Goal: Information Seeking & Learning: Learn about a topic

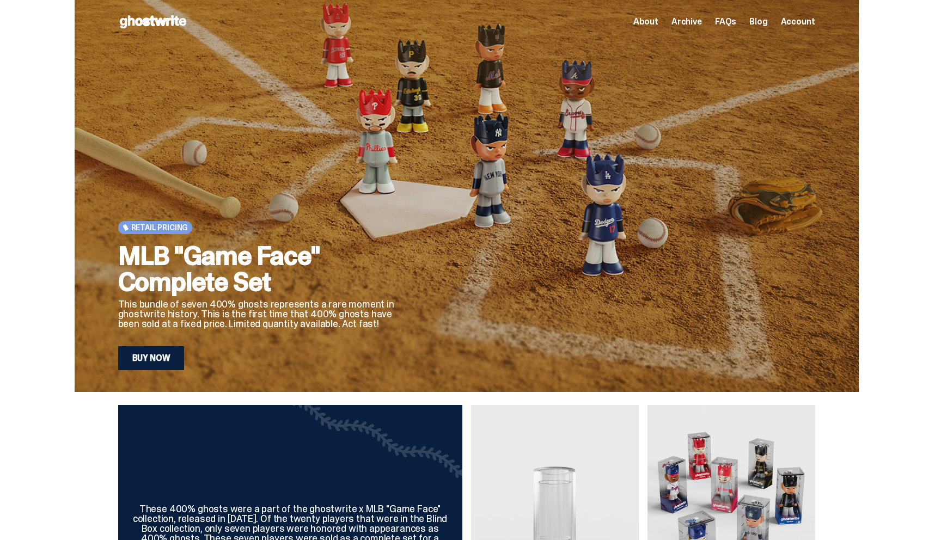
click at [696, 22] on span "Archive" at bounding box center [686, 21] width 30 height 9
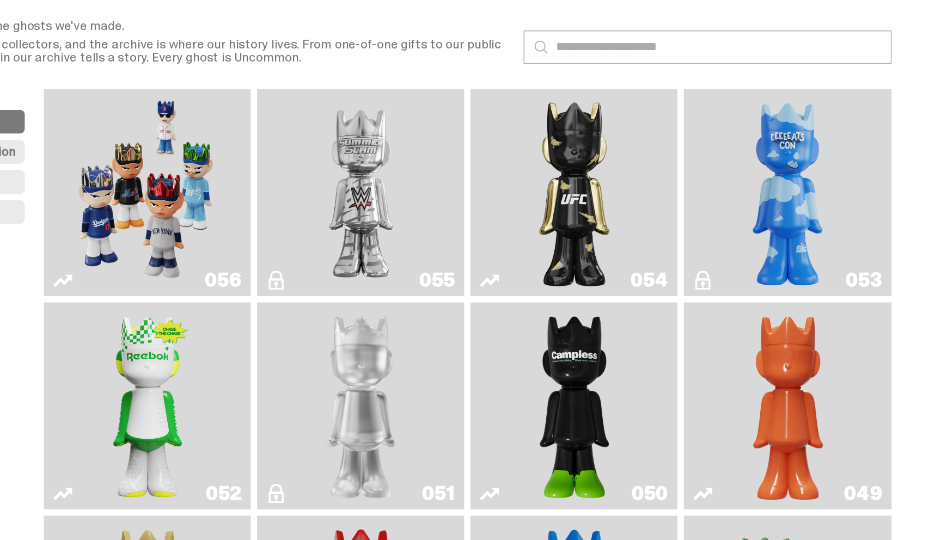
click at [583, 189] on img "Ruby" at bounding box center [598, 186] width 58 height 133
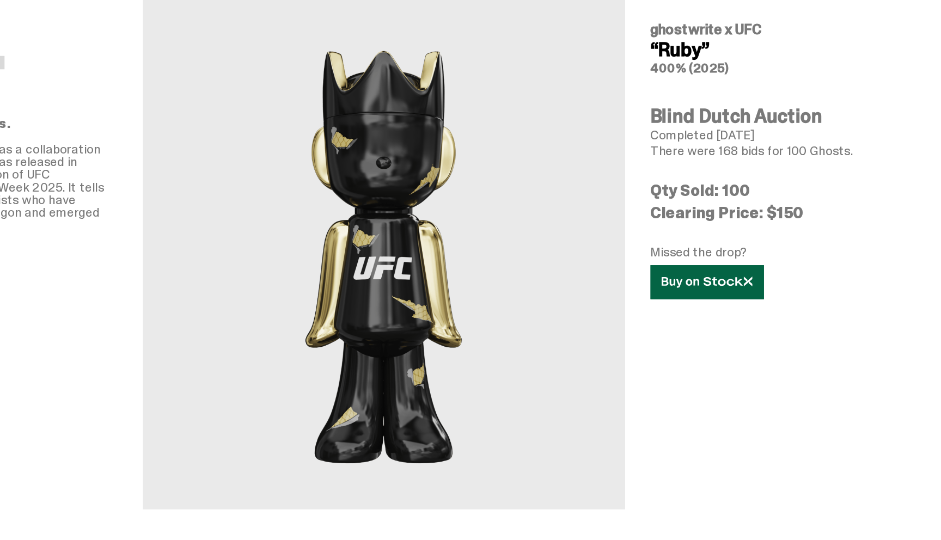
click at [682, 247] on icon at bounding box center [688, 248] width 63 height 8
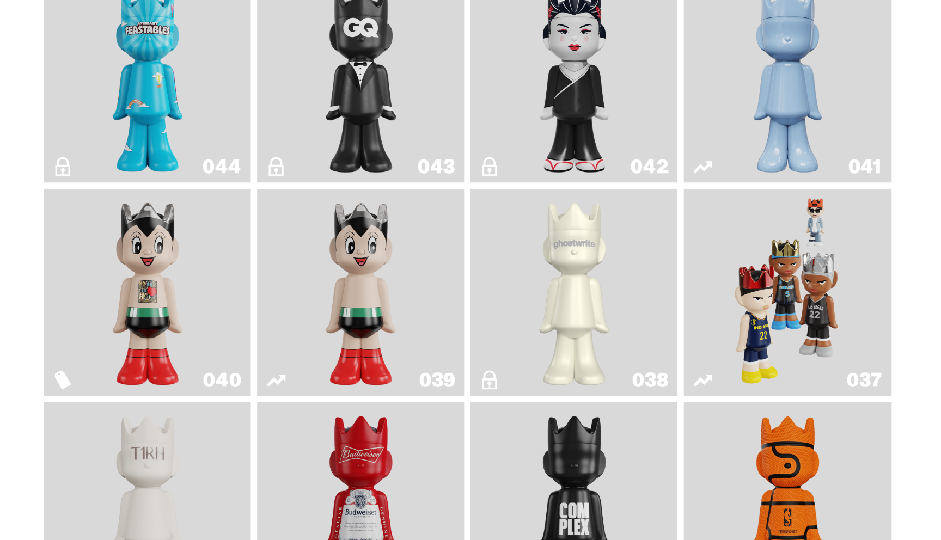
scroll to position [404, 0]
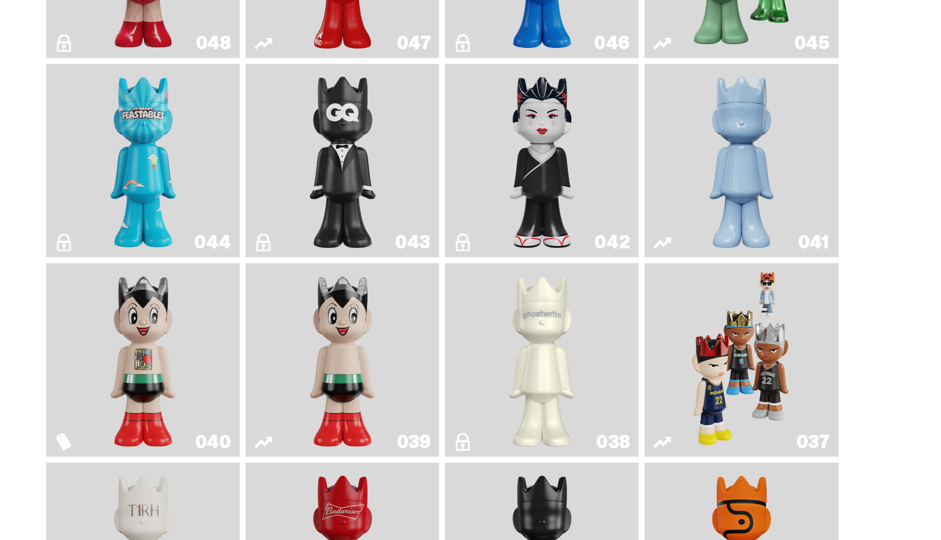
click at [300, 236] on img "Feastables" at bounding box center [305, 221] width 58 height 133
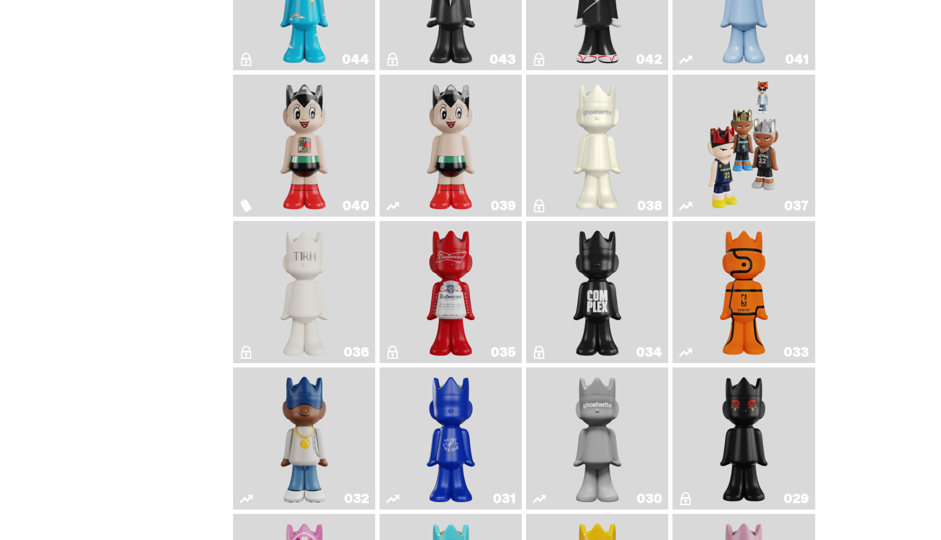
scroll to position [629, 0]
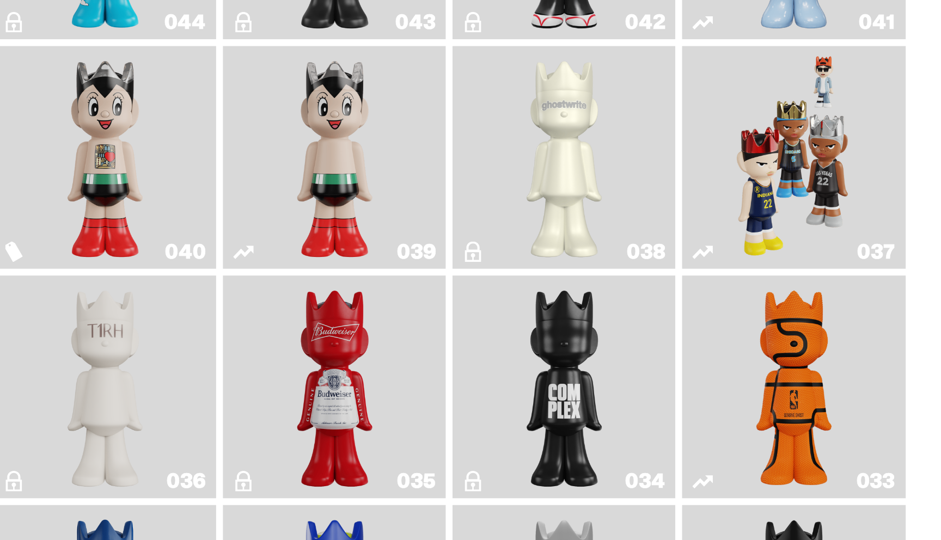
click at [748, 150] on img "Game Face (2024)" at bounding box center [743, 143] width 75 height 133
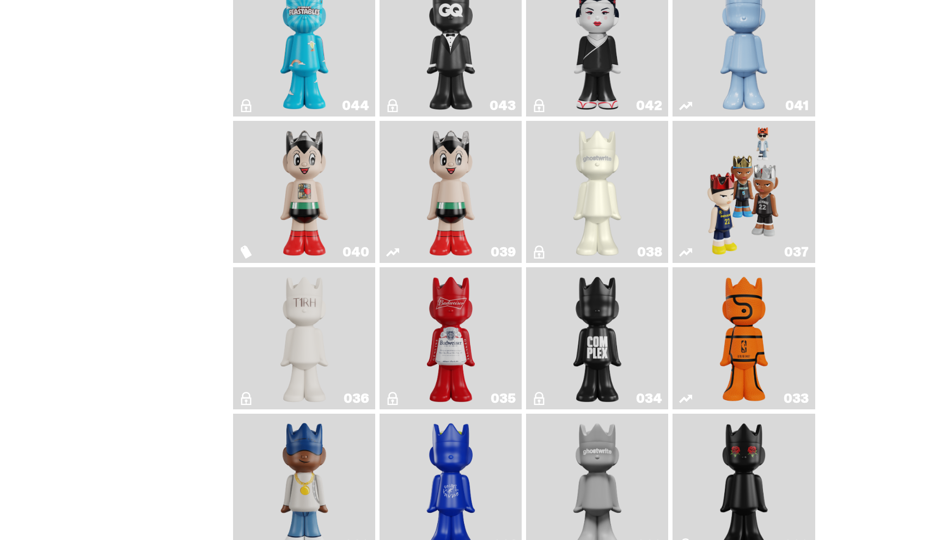
scroll to position [560, 0]
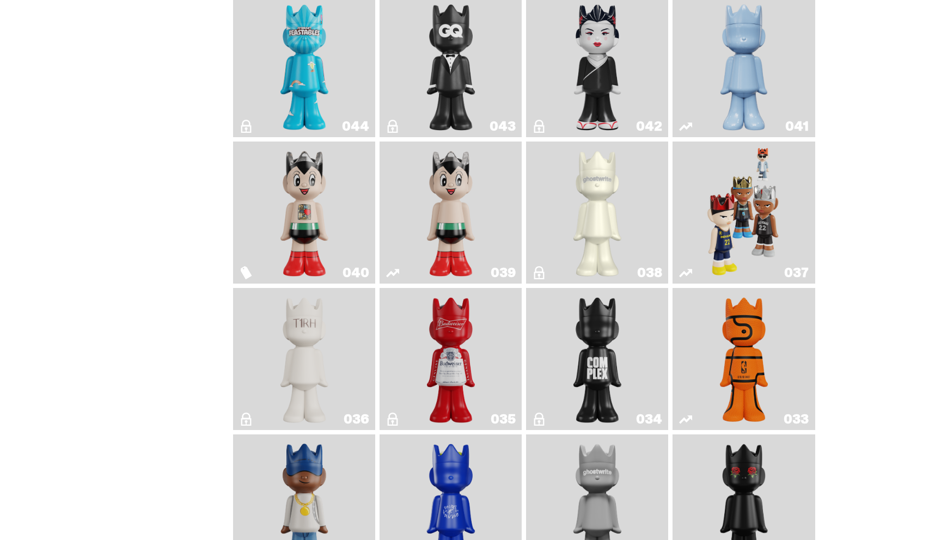
click at [440, 200] on img "Astro Boy" at bounding box center [451, 212] width 58 height 133
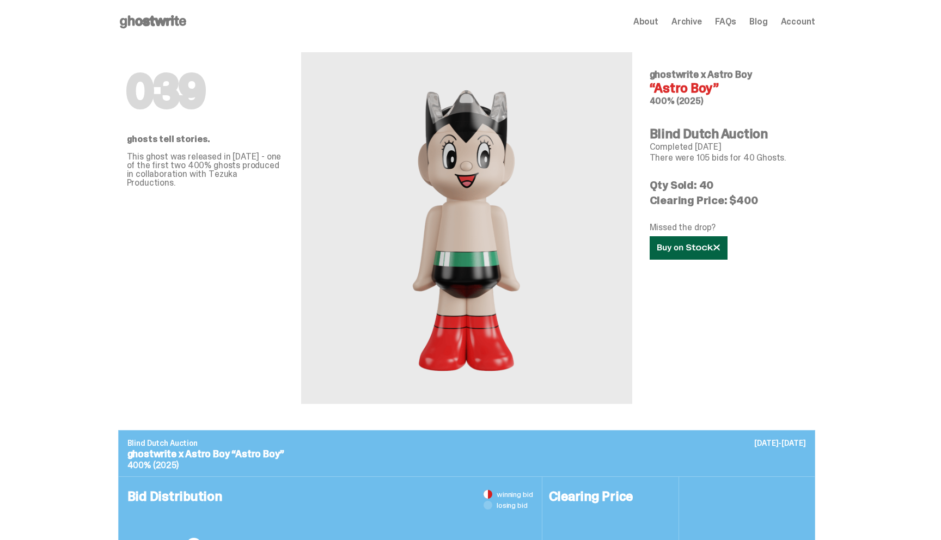
click at [716, 242] on link at bounding box center [689, 247] width 78 height 23
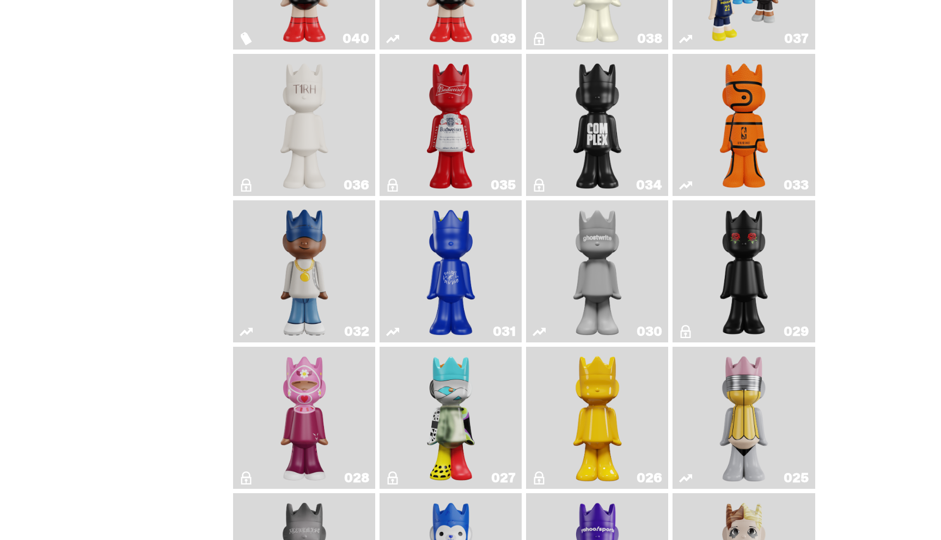
scroll to position [795, 0]
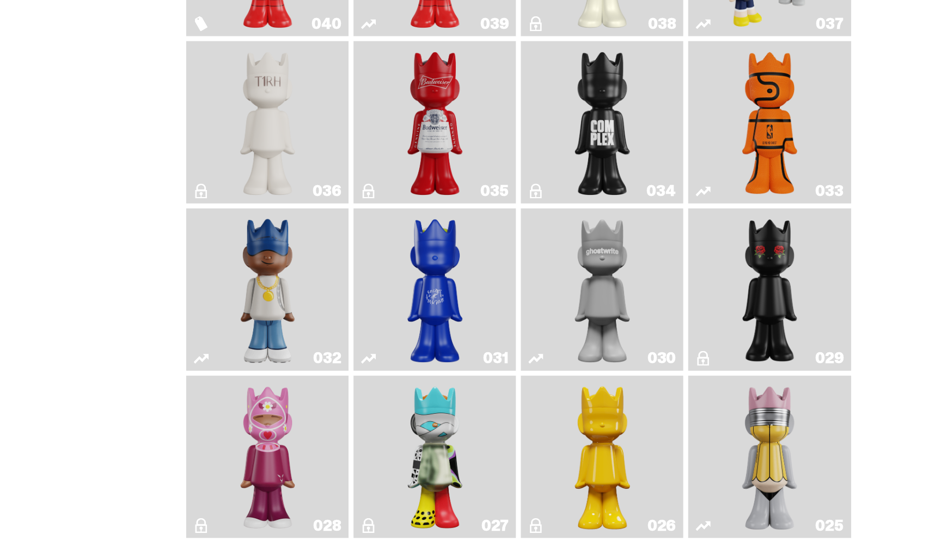
click at [723, 112] on img "Game Ball" at bounding box center [744, 123] width 58 height 133
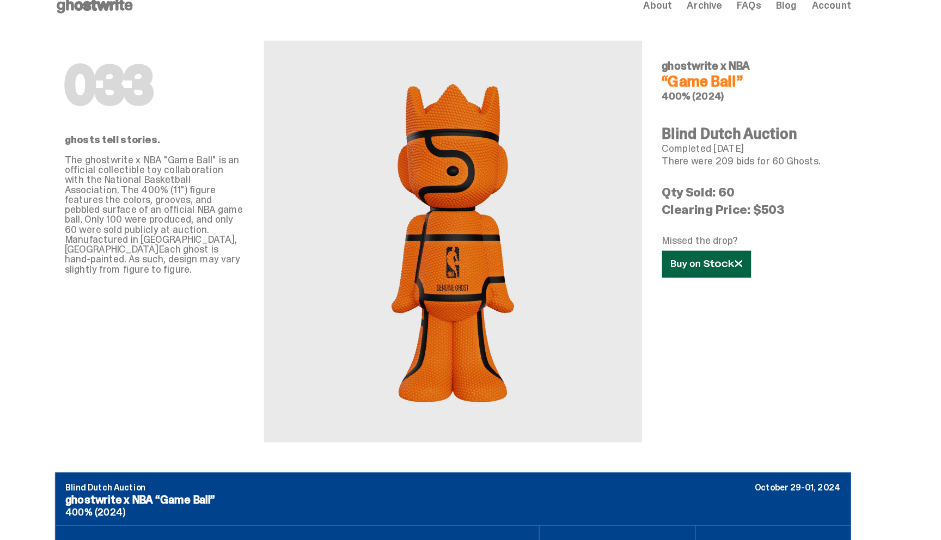
click at [695, 249] on icon at bounding box center [688, 248] width 63 height 8
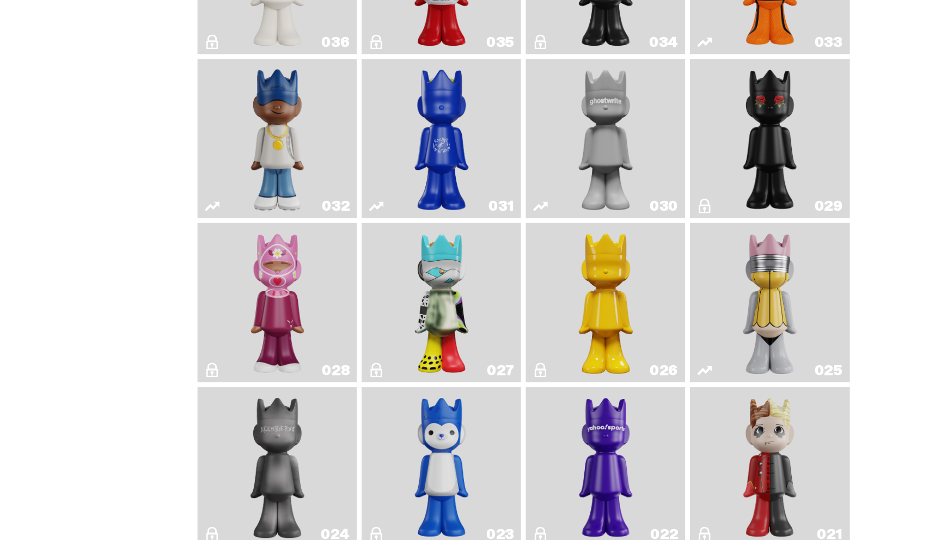
scroll to position [883, 0]
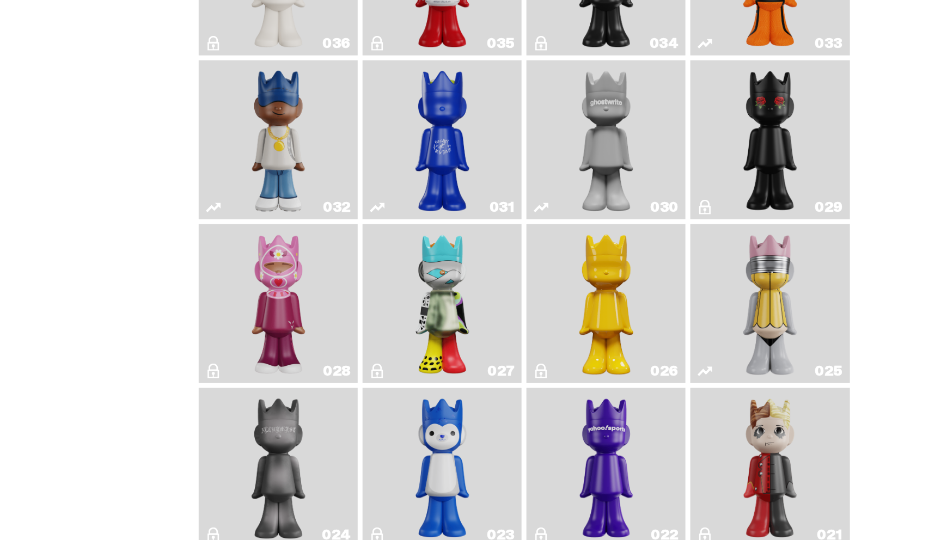
click at [751, 341] on img "No. 2 Pencil" at bounding box center [743, 328] width 75 height 133
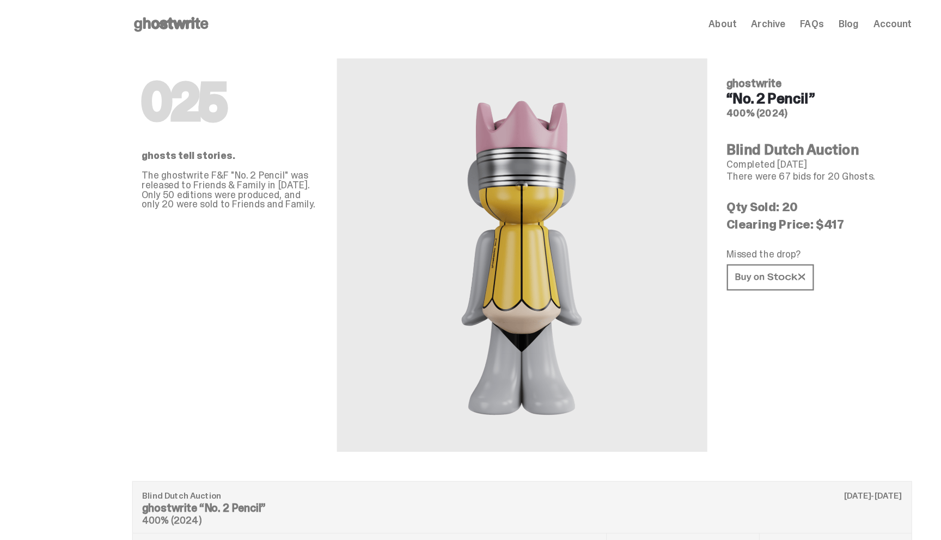
scroll to position [883, 0]
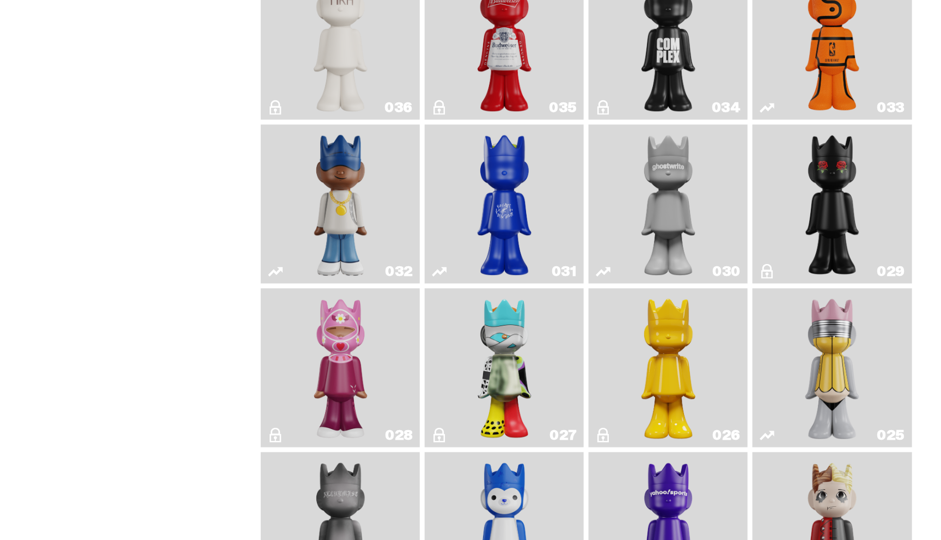
click at [735, 323] on img "No. 2 Pencil" at bounding box center [743, 328] width 75 height 133
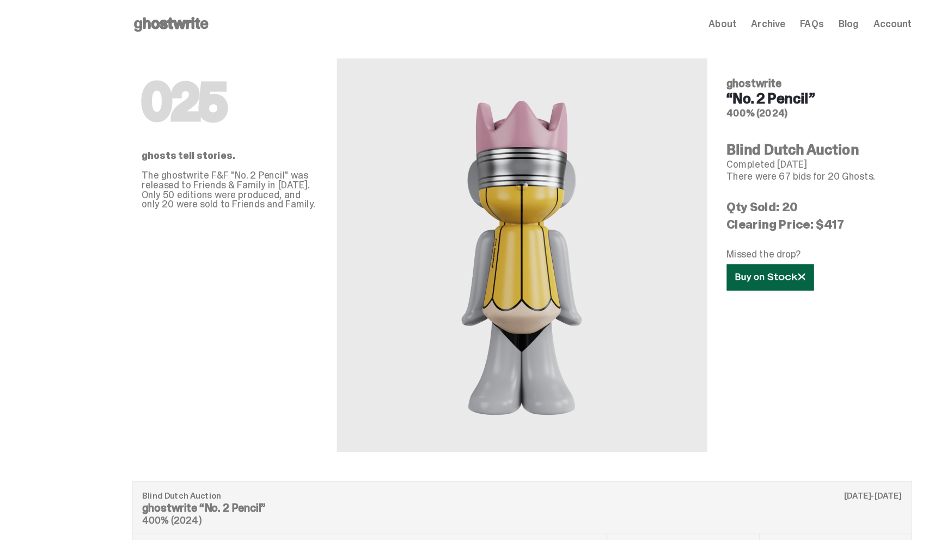
click at [683, 250] on icon at bounding box center [688, 248] width 63 height 8
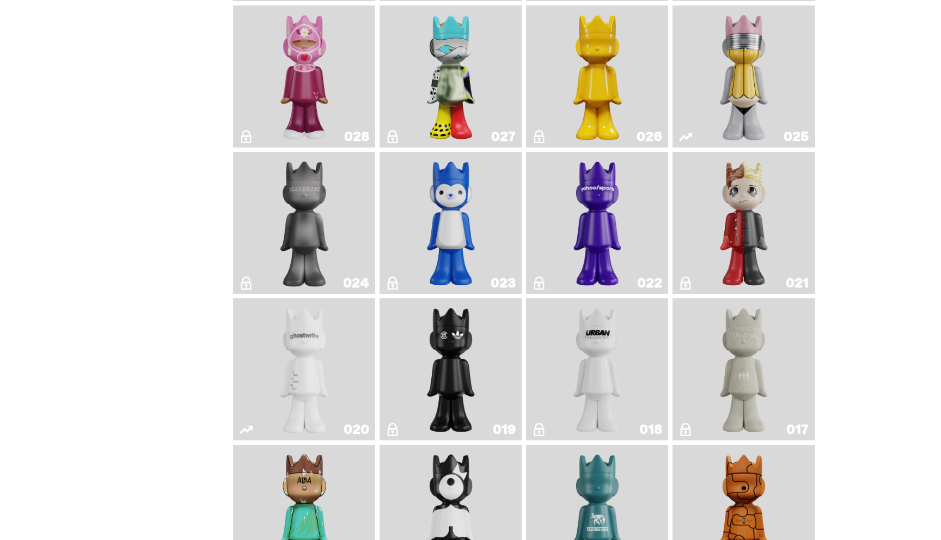
scroll to position [1126, 0]
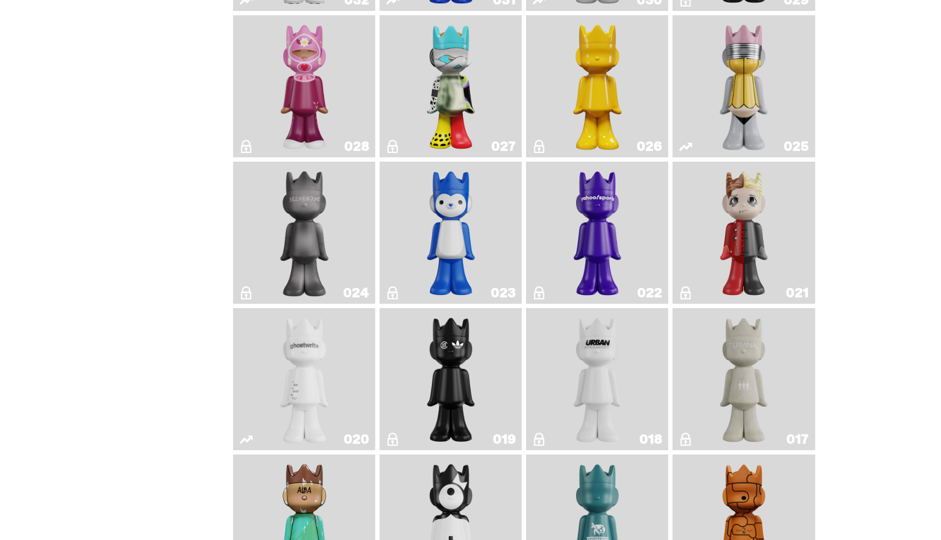
click at [456, 109] on img "What The MSCHF" at bounding box center [451, 86] width 58 height 133
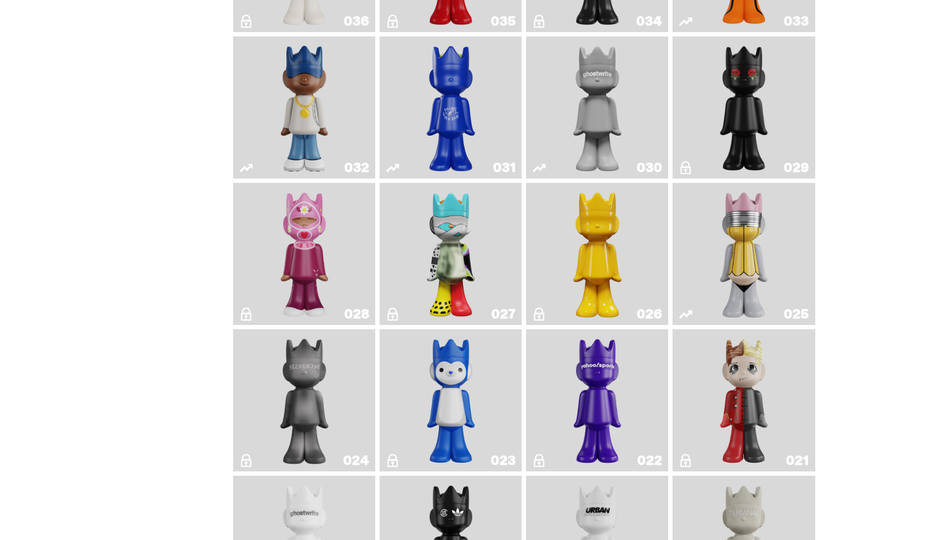
scroll to position [948, 0]
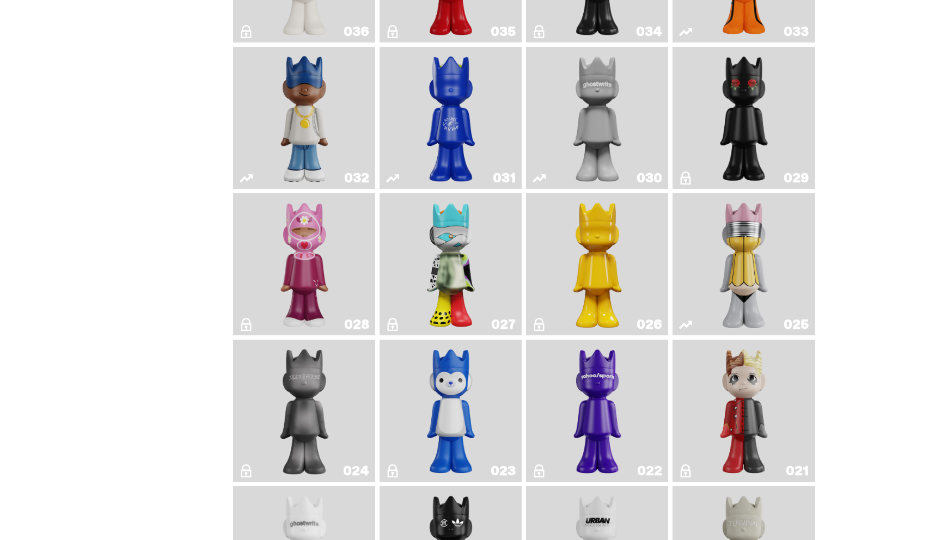
click at [278, 95] on img "Swingman" at bounding box center [304, 117] width 75 height 133
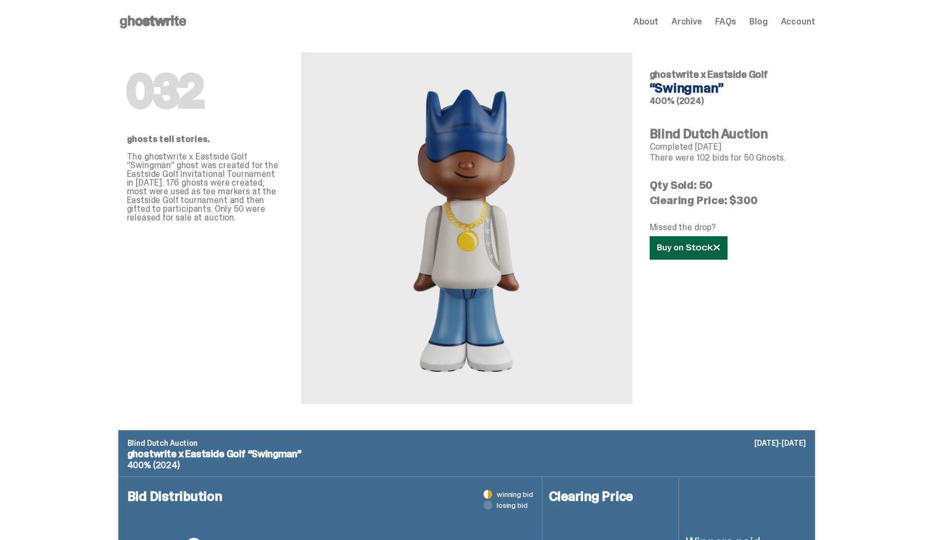
click at [677, 252] on icon at bounding box center [688, 248] width 63 height 8
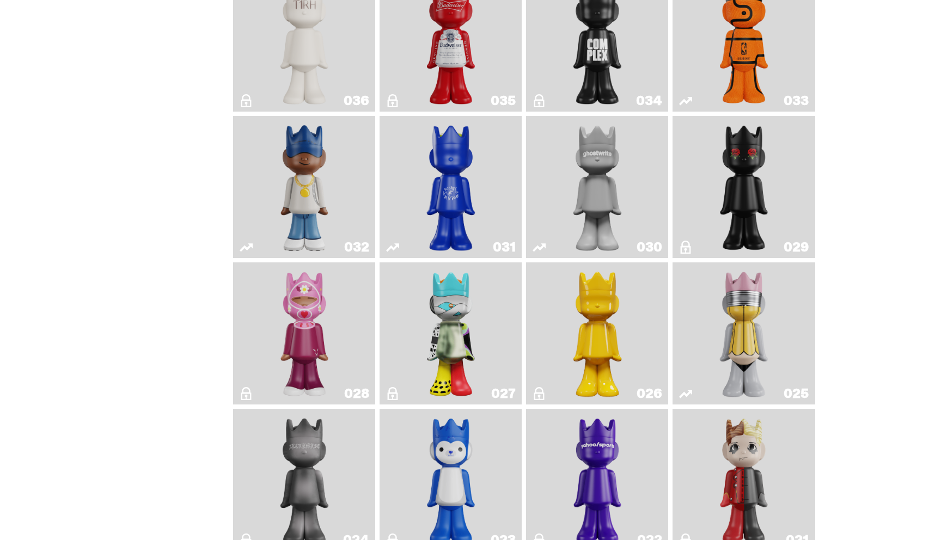
scroll to position [838, 0]
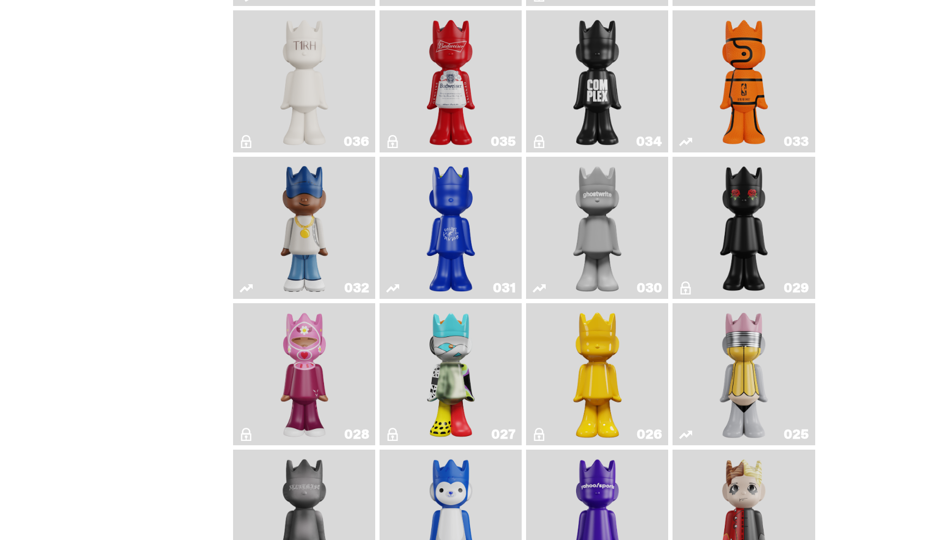
click at [432, 242] on img "Latte" at bounding box center [450, 227] width 75 height 133
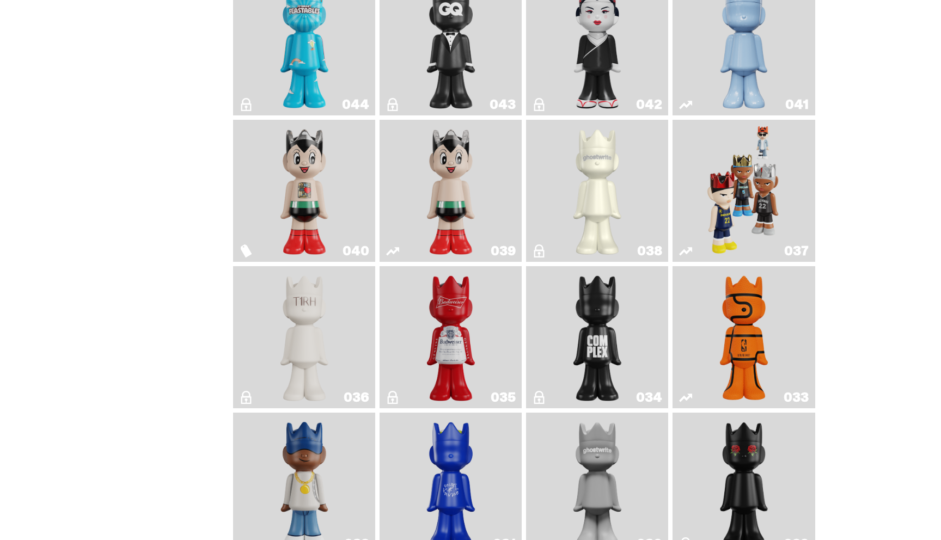
scroll to position [583, 0]
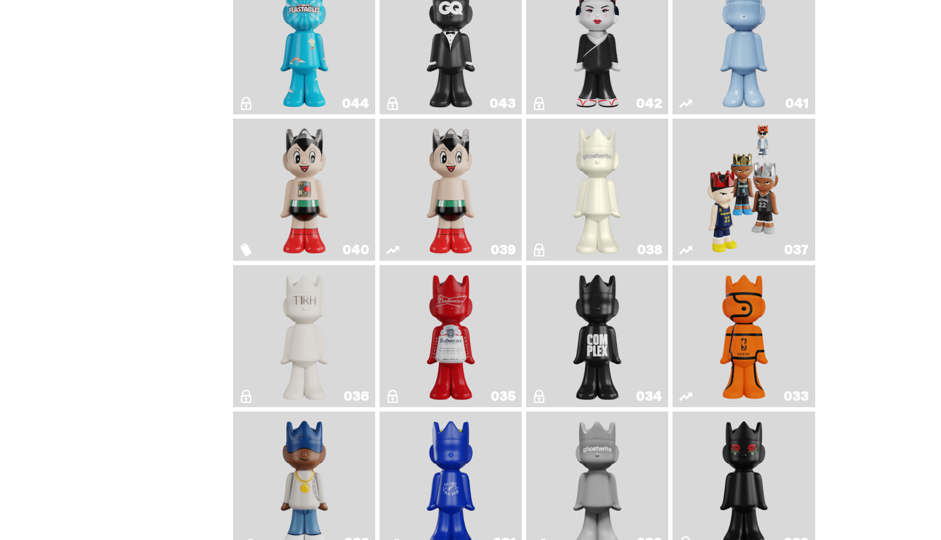
click at [701, 226] on link "037" at bounding box center [743, 189] width 129 height 133
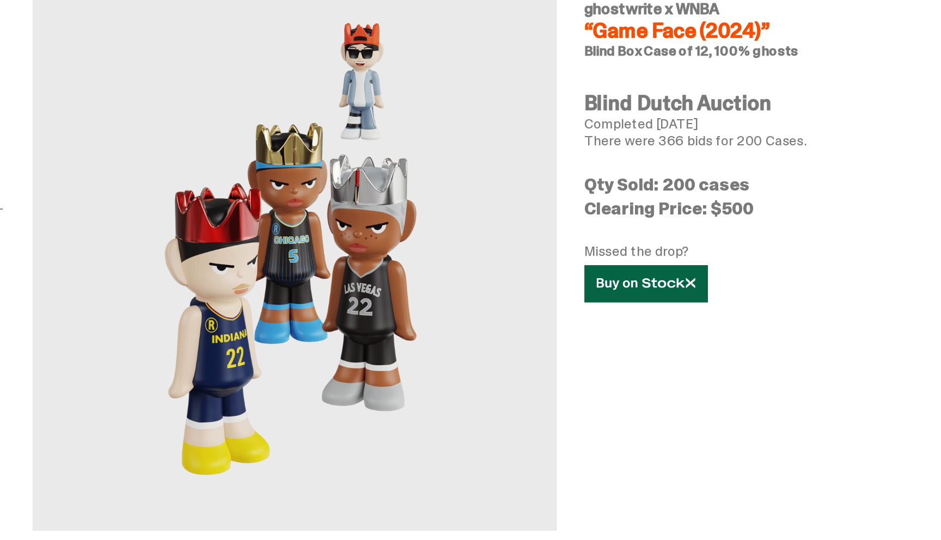
click at [710, 249] on use at bounding box center [688, 248] width 62 height 8
